Goal: Transaction & Acquisition: Subscribe to service/newsletter

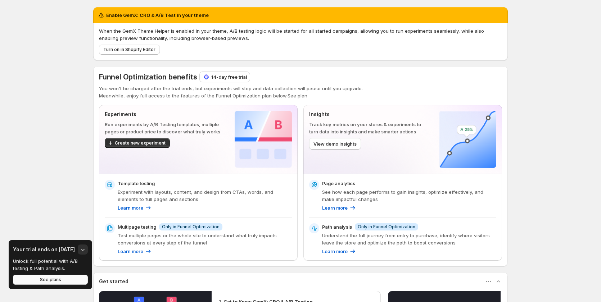
click at [52, 281] on span "See plans" at bounding box center [50, 280] width 21 height 6
click at [44, 281] on span "See plans" at bounding box center [50, 280] width 21 height 6
click at [34, 282] on button "See plans" at bounding box center [50, 280] width 75 height 10
click at [236, 76] on p "14-day free trial" at bounding box center [229, 76] width 36 height 7
click at [228, 76] on p "14-day free trial" at bounding box center [229, 76] width 36 height 7
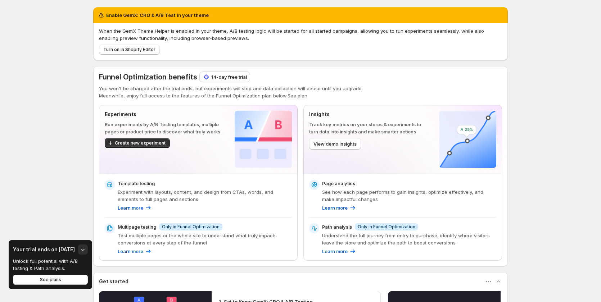
click at [239, 79] on p "14-day free trial" at bounding box center [229, 76] width 36 height 7
click at [231, 76] on p "14-day free trial" at bounding box center [229, 76] width 36 height 7
